Goal: Book appointment/travel/reservation

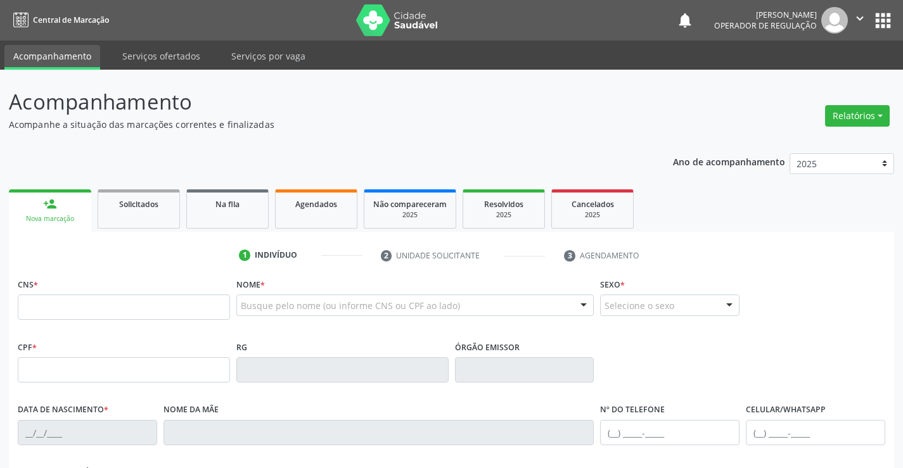
click at [87, 299] on input "text" at bounding box center [124, 307] width 212 height 25
type input "702 8051 6388 8866"
type input "0[DATE]"
type input "[PHONE_NUMBER]"
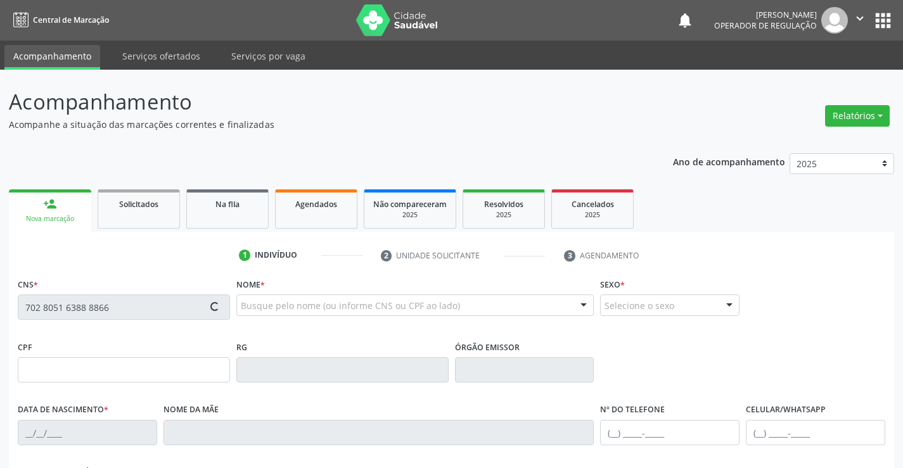
type input "S/N"
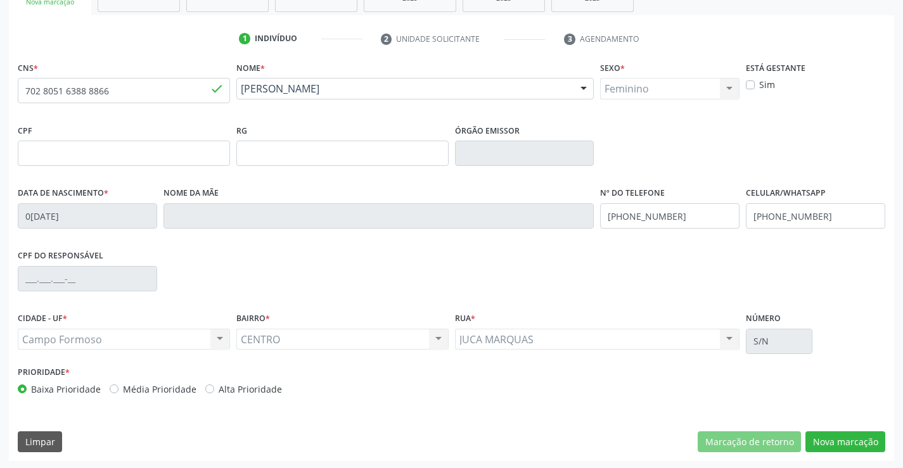
scroll to position [219, 0]
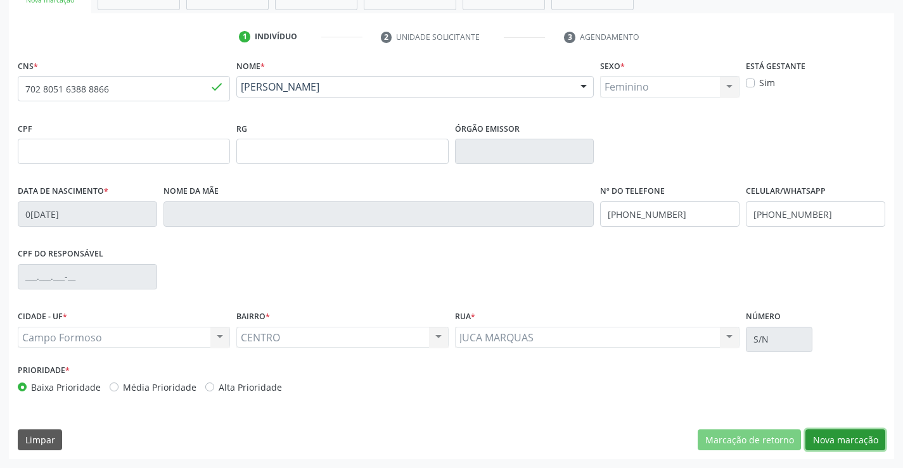
click at [860, 441] on button "Nova marcação" at bounding box center [845, 440] width 80 height 22
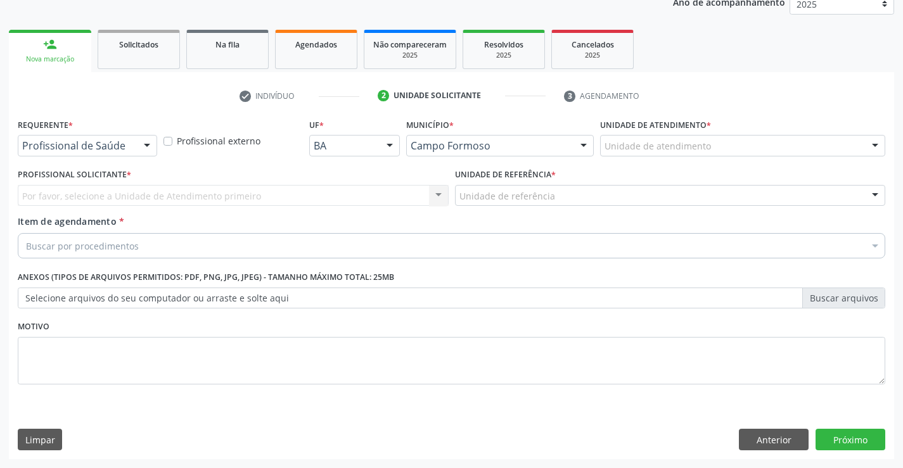
scroll to position [160, 0]
click at [146, 141] on div at bounding box center [146, 147] width 19 height 22
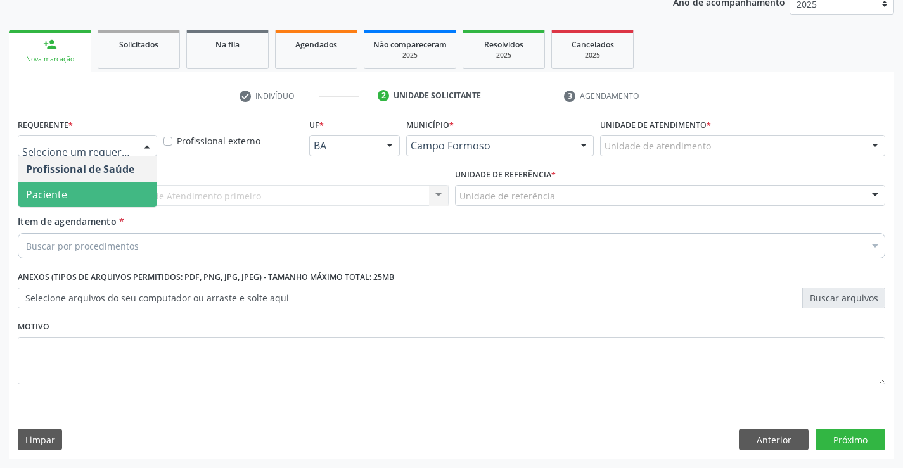
click at [125, 196] on span "Paciente" at bounding box center [87, 194] width 138 height 25
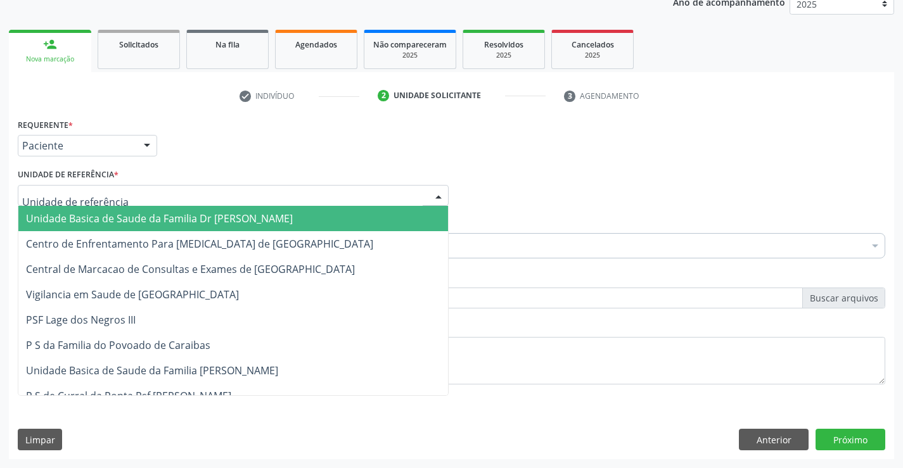
click at [134, 197] on div at bounding box center [233, 196] width 431 height 22
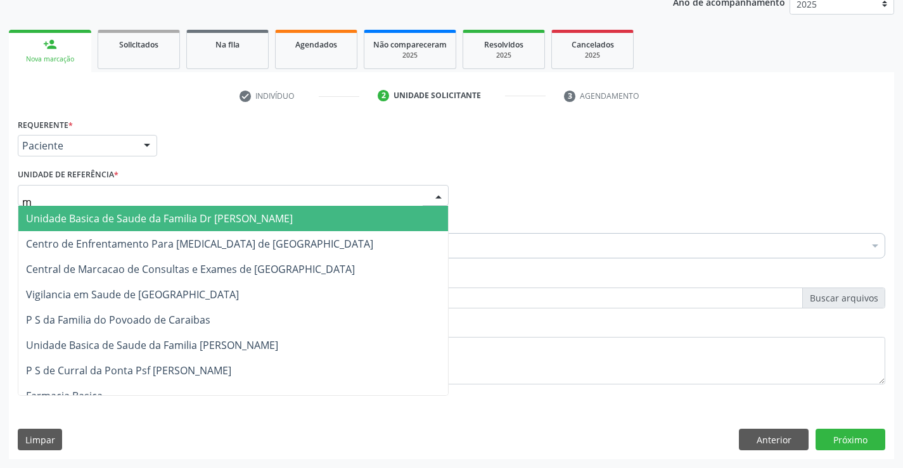
type input "mu"
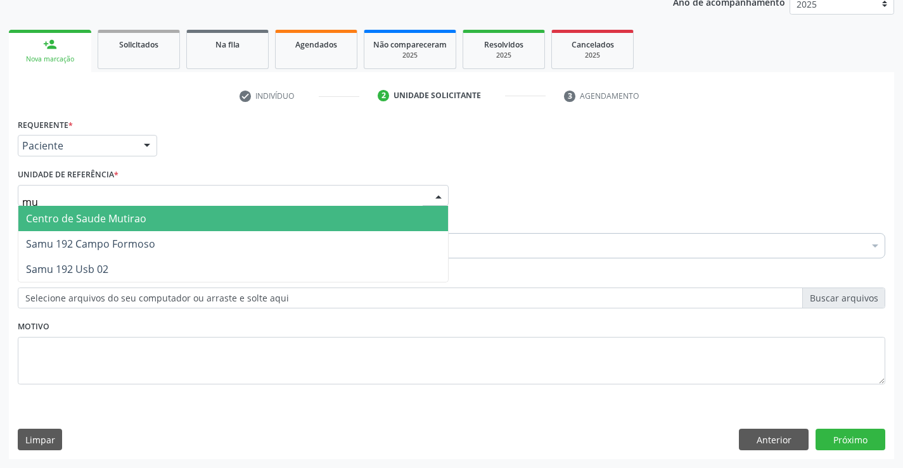
click at [143, 218] on span "Centro de Saude Mutirao" at bounding box center [86, 219] width 120 height 14
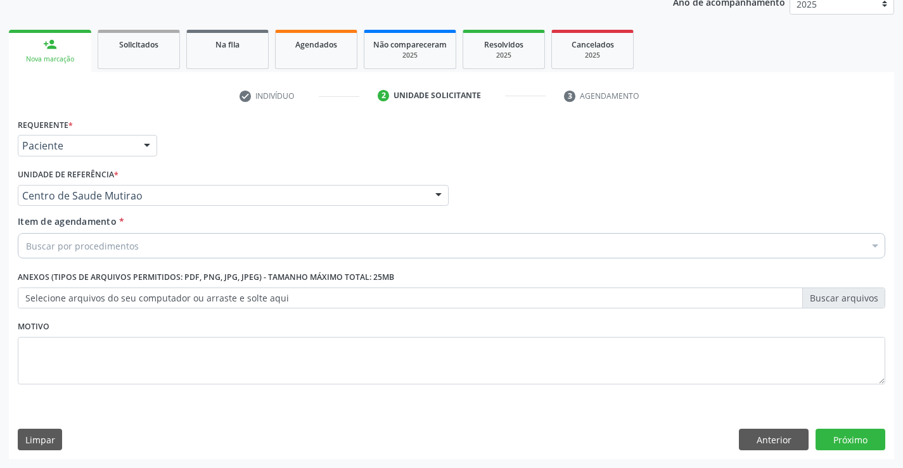
click at [147, 250] on div "Buscar por procedimentos" at bounding box center [451, 245] width 867 height 25
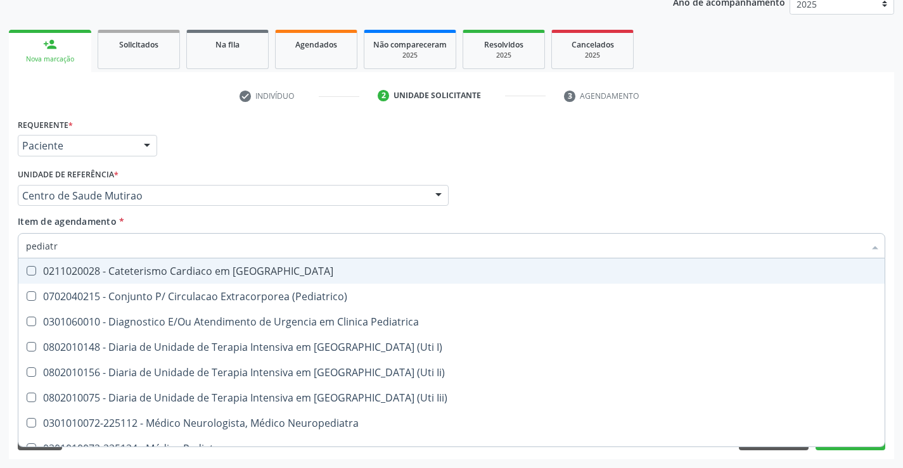
type input "pediatra"
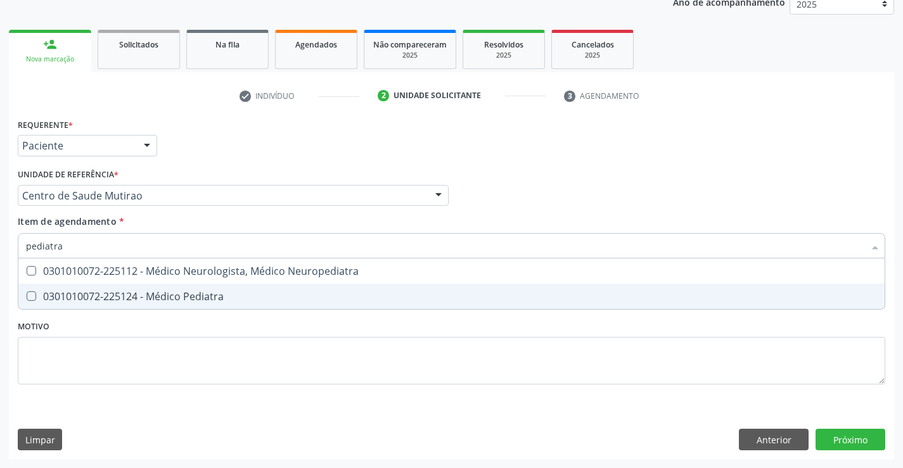
click at [174, 295] on div "0301010072-225124 - Médico Pediatra" at bounding box center [451, 296] width 851 height 10
checkbox Pediatra "true"
click at [178, 325] on div "Requerente * Paciente Profissional de Saúde Paciente Nenhum resultado encontrad…" at bounding box center [451, 258] width 867 height 287
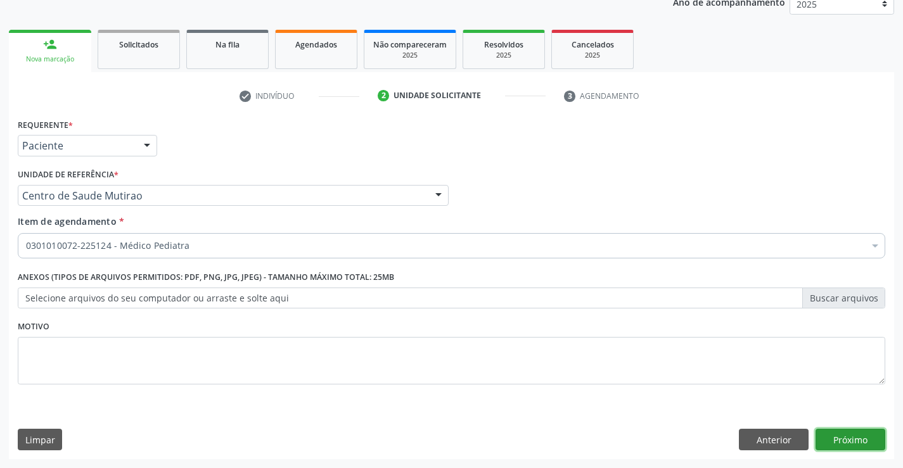
click at [855, 436] on button "Próximo" at bounding box center [850, 440] width 70 height 22
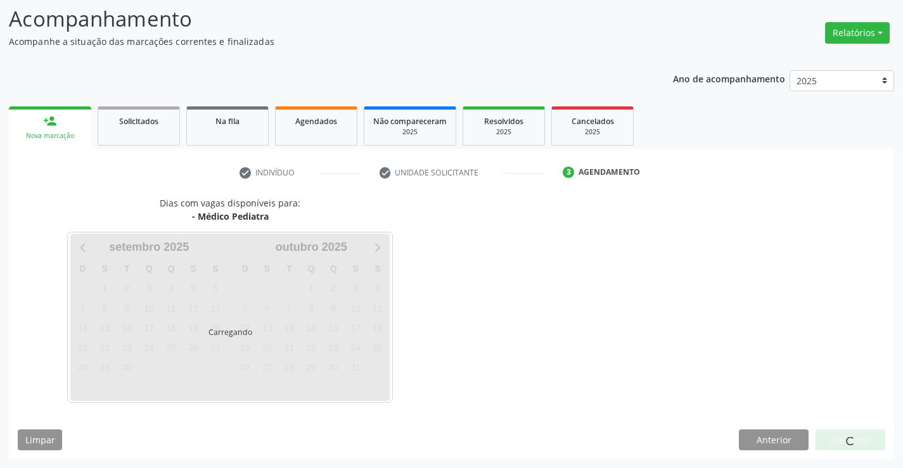
scroll to position [83, 0]
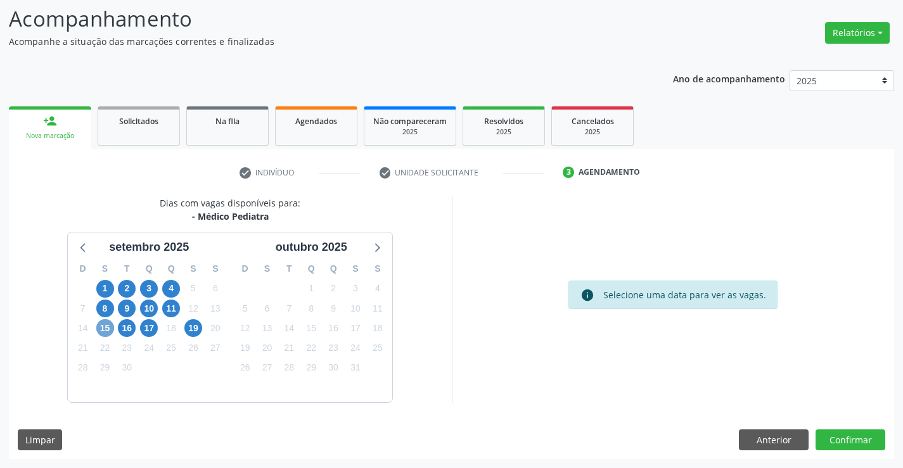
click at [109, 327] on span "15" at bounding box center [105, 328] width 18 height 18
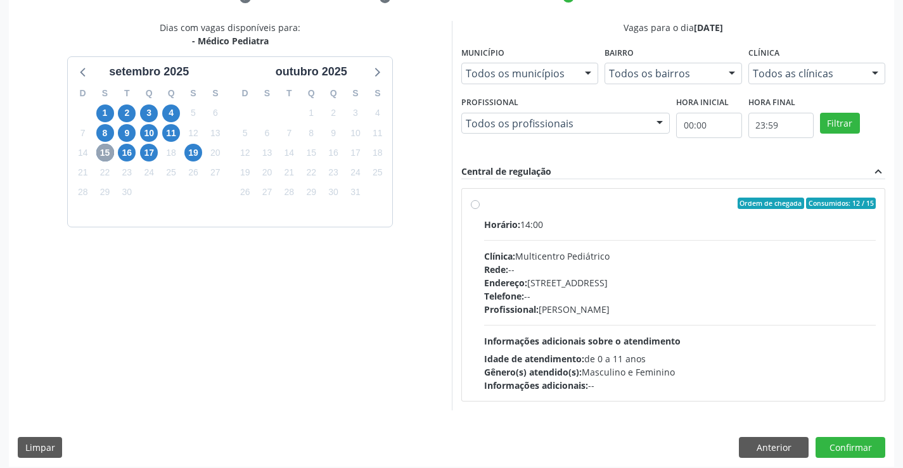
scroll to position [266, 0]
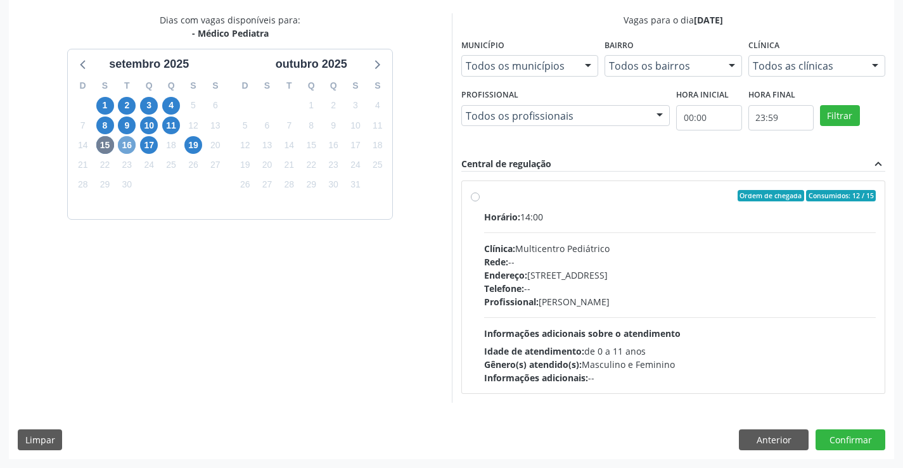
click at [125, 139] on span "16" at bounding box center [127, 145] width 18 height 18
click at [150, 143] on span "17" at bounding box center [149, 145] width 18 height 18
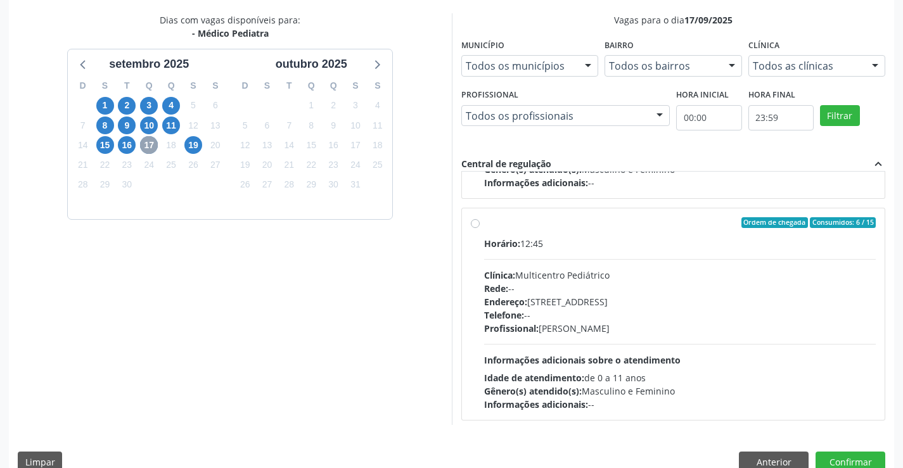
scroll to position [200, 0]
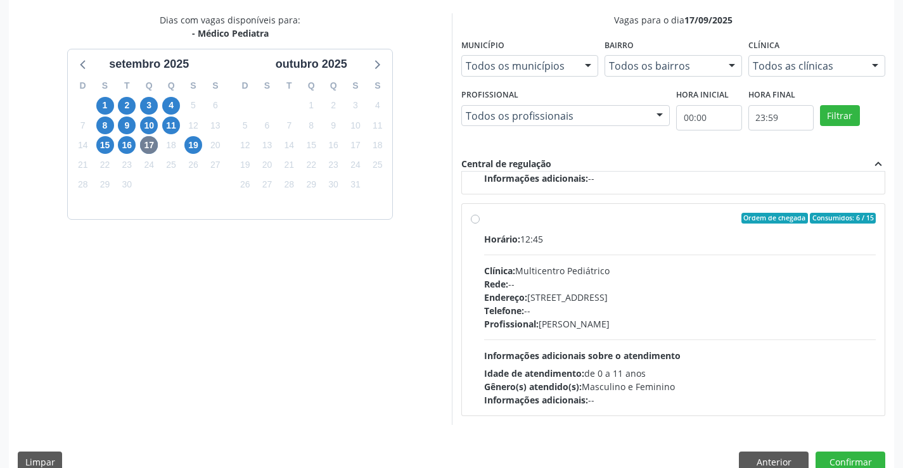
click at [484, 219] on label "Ordem de chegada Consumidos: 6 / 15 Horário: 12:45 Clínica: Multicentro Pediátr…" at bounding box center [680, 310] width 392 height 194
click at [475, 219] on input "Ordem de chegada Consumidos: 6 / 15 Horário: 12:45 Clínica: Multicentro Pediátr…" at bounding box center [475, 218] width 9 height 11
radio input "true"
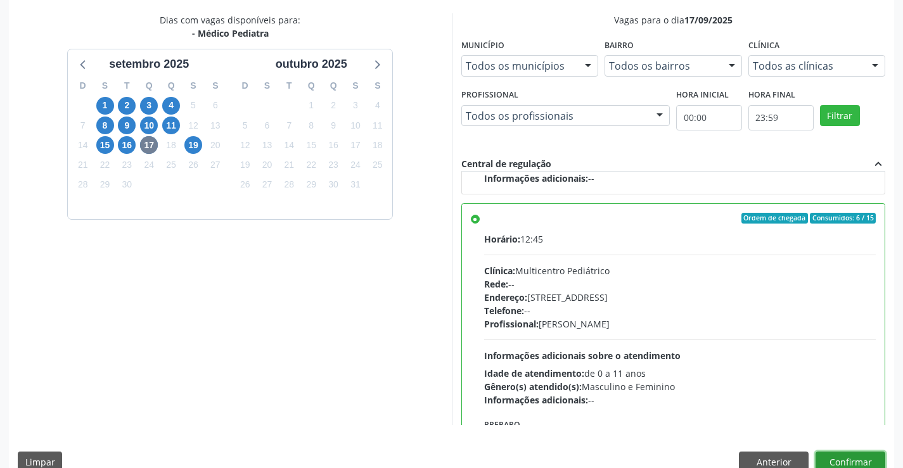
click at [855, 459] on button "Confirmar" at bounding box center [850, 463] width 70 height 22
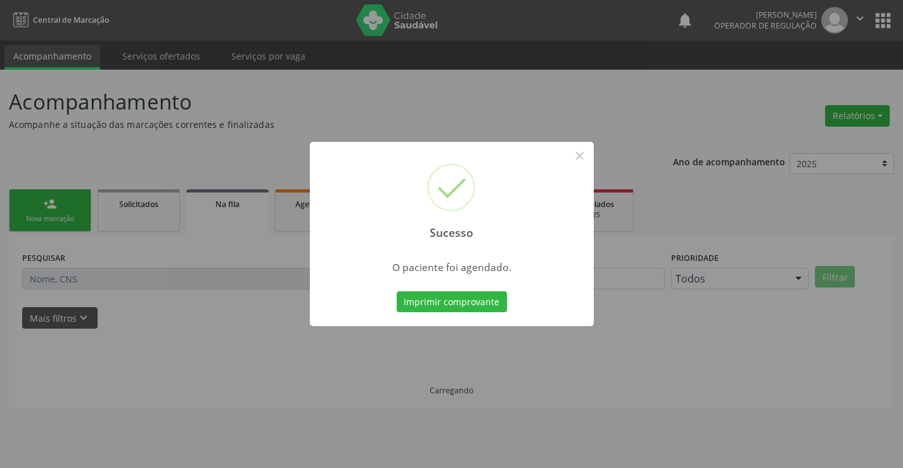
scroll to position [0, 0]
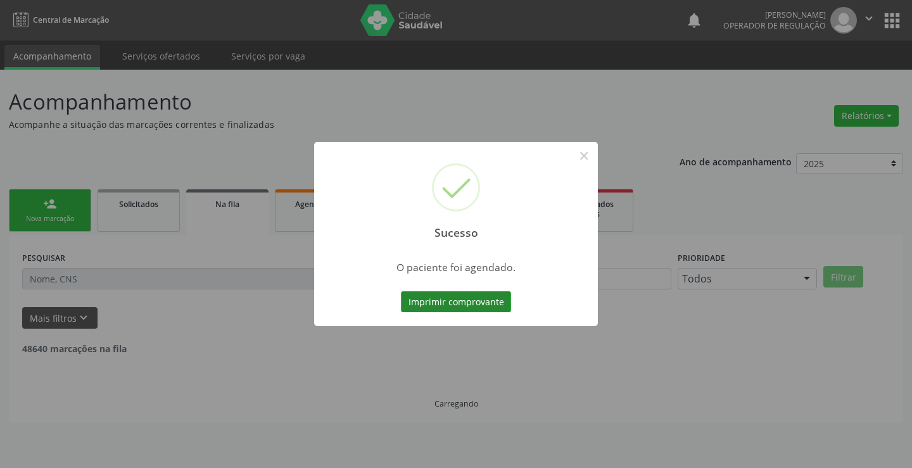
click at [474, 300] on button "Imprimir comprovante" at bounding box center [456, 302] width 110 height 22
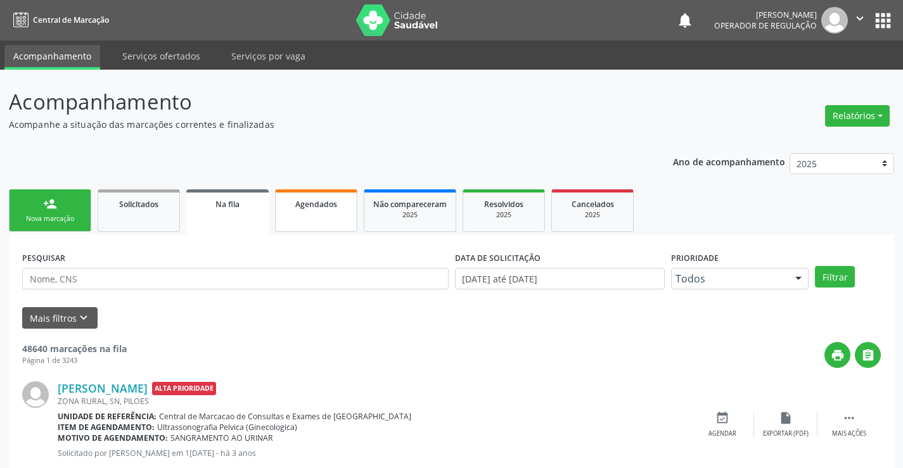
click at [324, 220] on link "Agendados" at bounding box center [316, 210] width 82 height 42
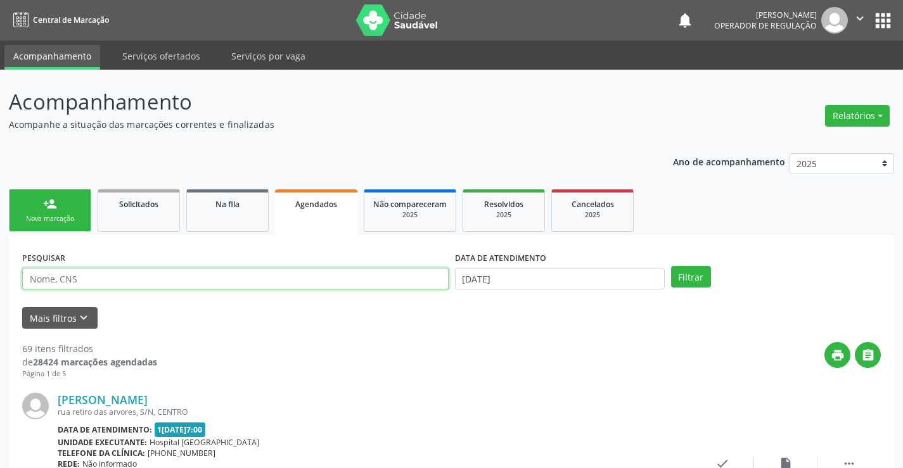
click at [80, 276] on input "text" at bounding box center [235, 279] width 426 height 22
type input "708705102484099"
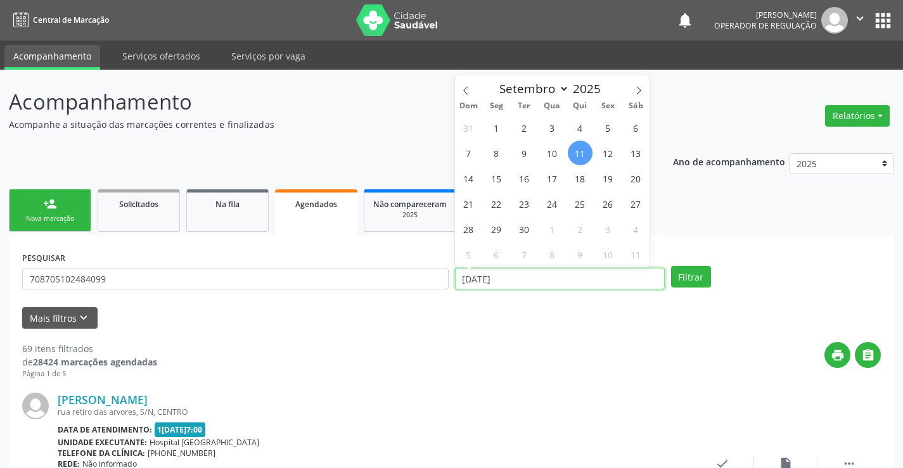
click at [641, 279] on input "[DATE]" at bounding box center [560, 279] width 210 height 22
click at [582, 151] on span "11" at bounding box center [580, 153] width 25 height 25
type input "[DATE]"
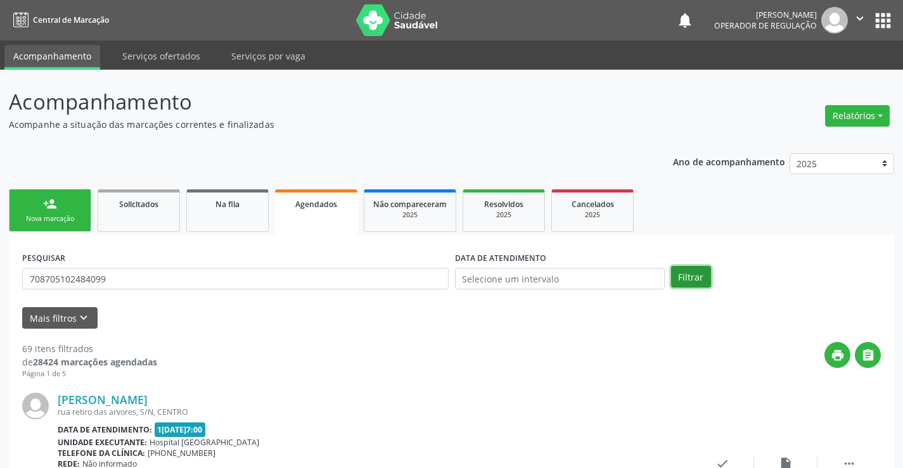
click at [692, 276] on button "Filtrar" at bounding box center [691, 277] width 40 height 22
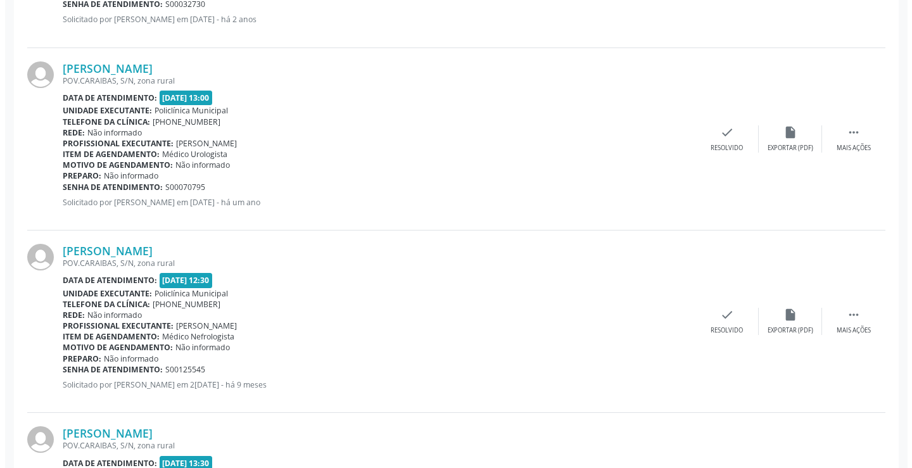
scroll to position [846, 0]
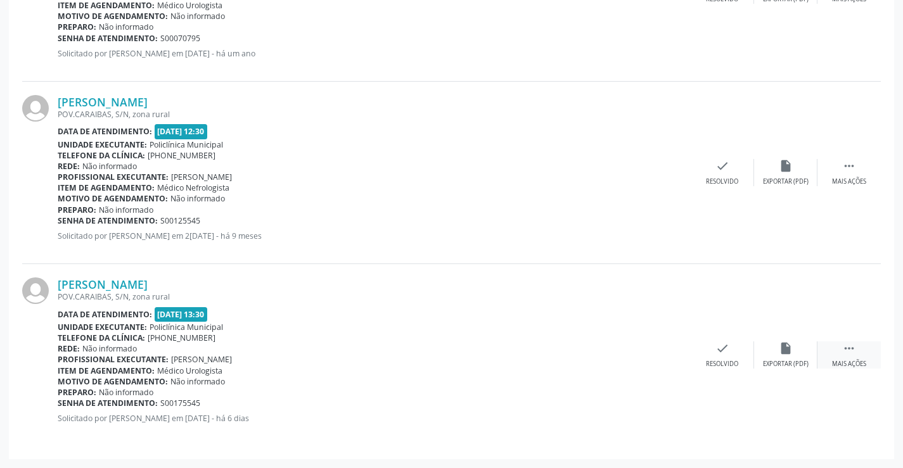
click at [840, 346] on div " Mais ações" at bounding box center [848, 354] width 63 height 27
click at [660, 349] on icon "cancel" at bounding box center [659, 348] width 14 height 14
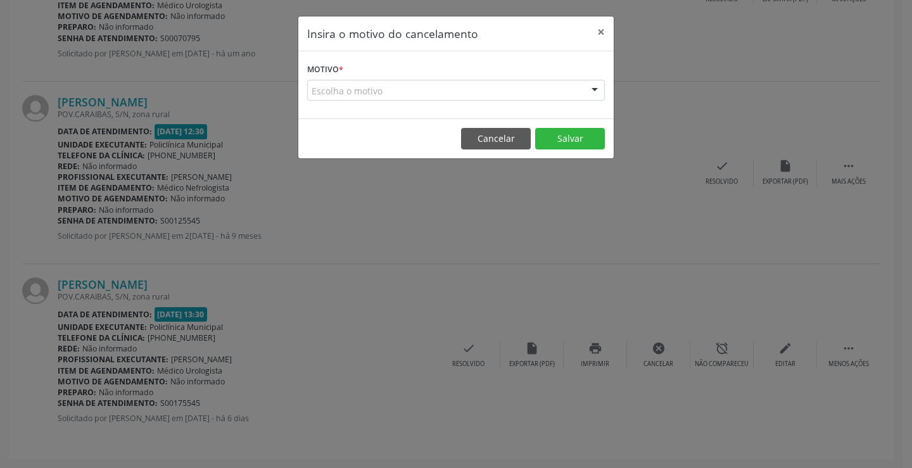
click at [492, 83] on div "Escolha o motivo" at bounding box center [456, 91] width 298 height 22
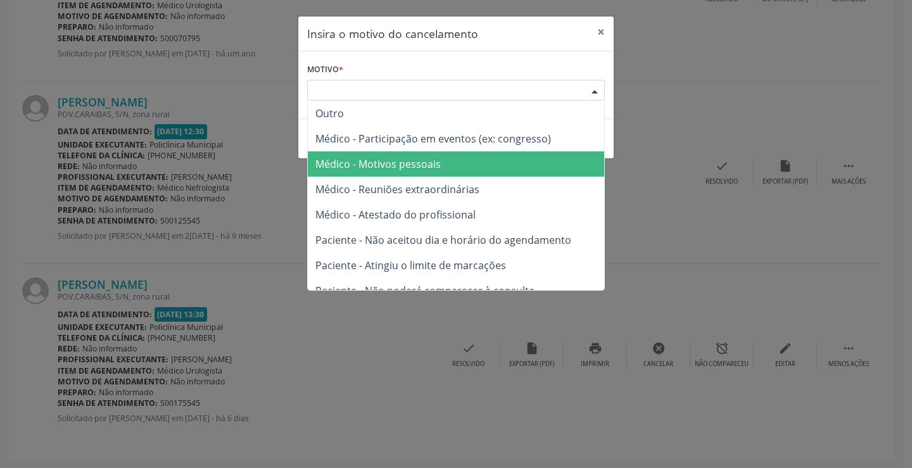
click at [447, 172] on span "Médico - Motivos pessoais" at bounding box center [456, 163] width 296 height 25
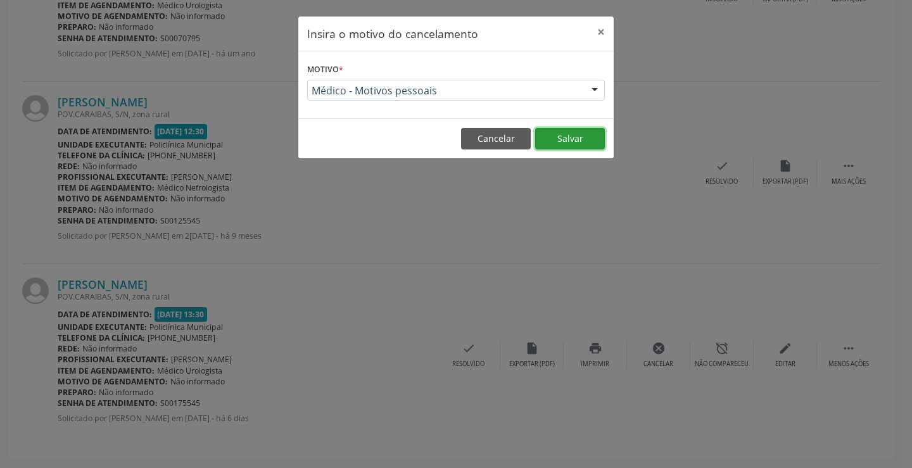
click at [568, 139] on button "Salvar" at bounding box center [570, 139] width 70 height 22
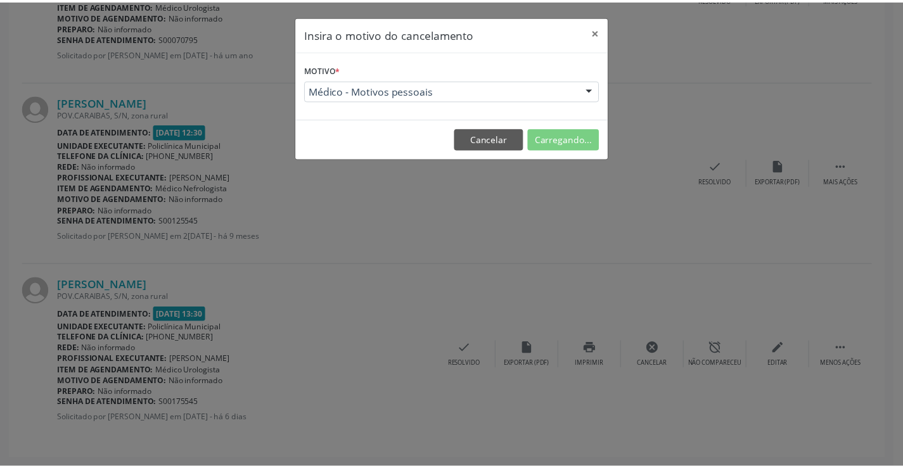
scroll to position [0, 0]
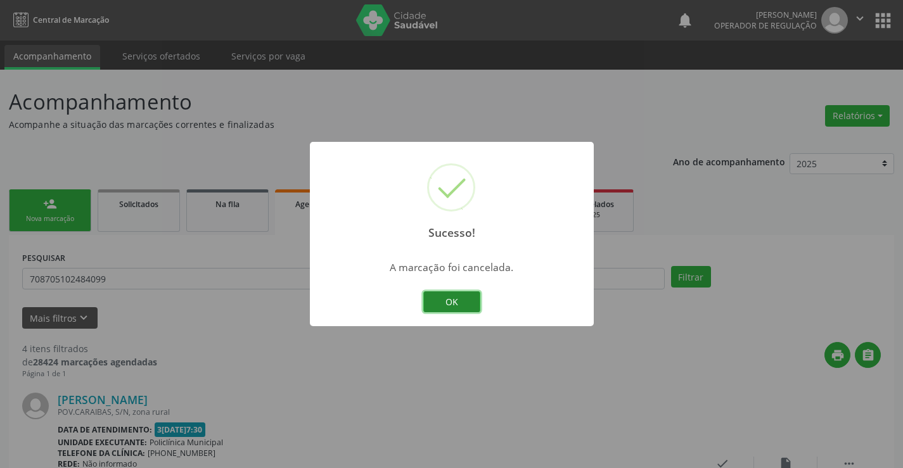
click at [447, 302] on button "OK" at bounding box center [451, 302] width 57 height 22
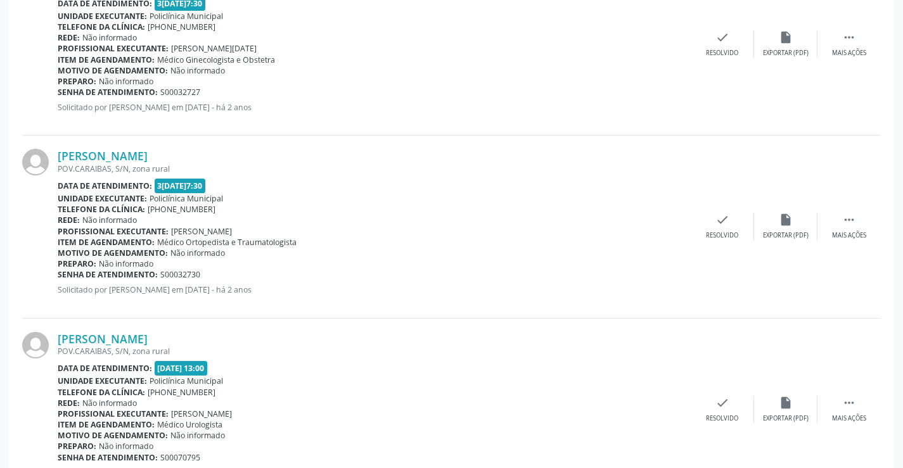
scroll to position [663, 0]
